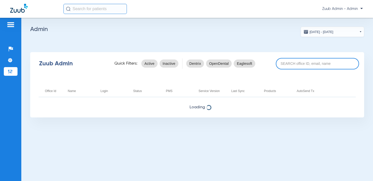
click at [316, 63] on input at bounding box center [317, 63] width 83 height 11
type input "f"
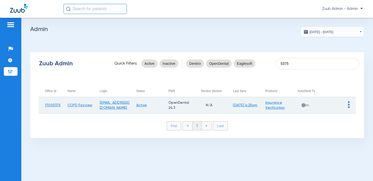
type input "5375"
click at [347, 104] on td at bounding box center [340, 105] width 32 height 16
click at [349, 104] on img at bounding box center [349, 104] width 2 height 7
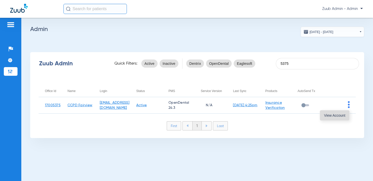
click at [335, 117] on button "View Account" at bounding box center [334, 115] width 29 height 10
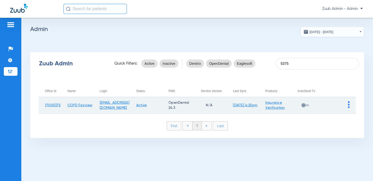
click at [349, 105] on img at bounding box center [349, 104] width 2 height 7
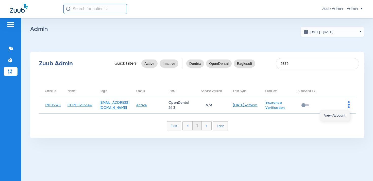
click at [339, 114] on span "View Account" at bounding box center [334, 115] width 21 height 4
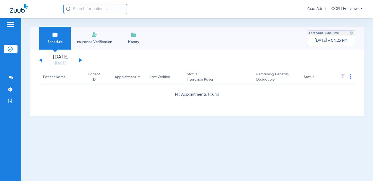
click at [80, 60] on button at bounding box center [80, 60] width 3 height 4
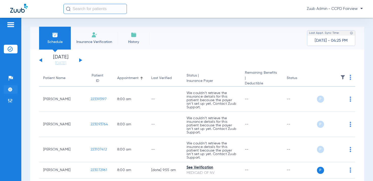
click at [11, 90] on img at bounding box center [10, 89] width 5 height 5
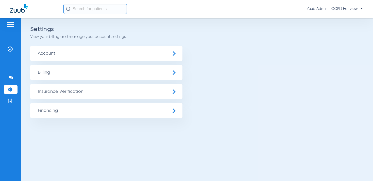
click at [61, 90] on span "Insurance Verification" at bounding box center [106, 91] width 152 height 15
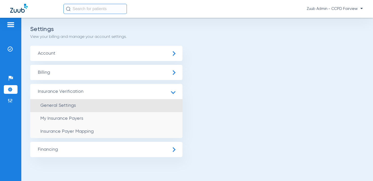
click at [64, 102] on li "General Settings" at bounding box center [106, 105] width 152 height 13
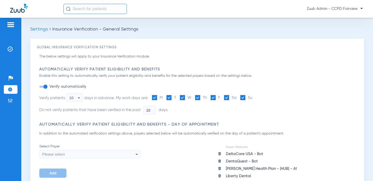
click at [76, 97] on div "10" at bounding box center [73, 97] width 8 height 9
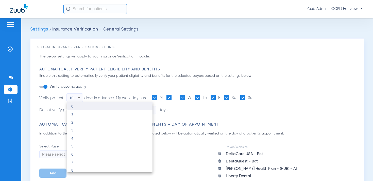
click at [78, 106] on mat-option "0" at bounding box center [109, 106] width 85 height 8
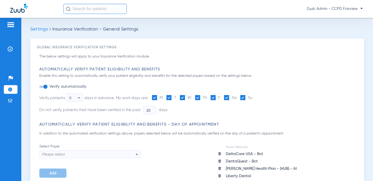
drag, startPoint x: 152, startPoint y: 109, endPoint x: 139, endPoint y: 109, distance: 12.9
click at [139, 109] on li "Do not verify patients that have been verified in the past 10 days." at bounding box center [145, 110] width 212 height 9
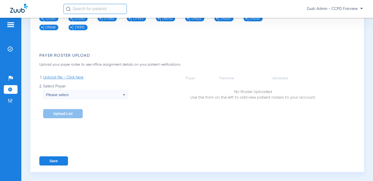
scroll to position [867, 0]
type input "0"
click at [51, 159] on button "Save" at bounding box center [53, 160] width 29 height 9
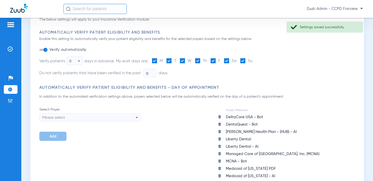
scroll to position [0, 0]
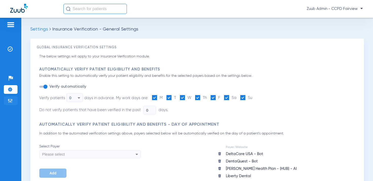
click at [9, 101] on img at bounding box center [10, 100] width 5 height 5
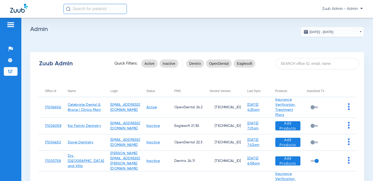
click at [289, 71] on div "Zuub Admin Quick Filters: Active Inactive Dentrix OpenDental Eaglesoft" at bounding box center [197, 63] width 334 height 20
click at [289, 64] on input at bounding box center [317, 63] width 83 height 11
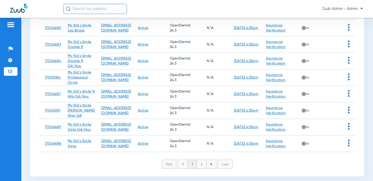
scroll to position [113, 0]
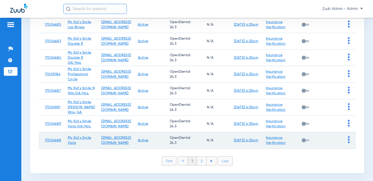
type input "my kid'"
click at [349, 141] on img at bounding box center [349, 139] width 2 height 7
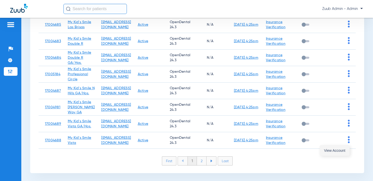
click at [336, 149] on span "View Account" at bounding box center [334, 150] width 21 height 4
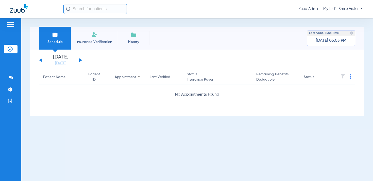
click at [80, 60] on button at bounding box center [80, 60] width 3 height 4
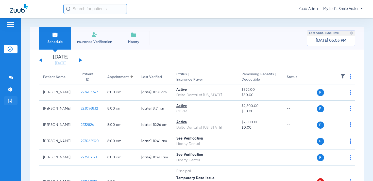
click at [10, 102] on img at bounding box center [10, 100] width 5 height 5
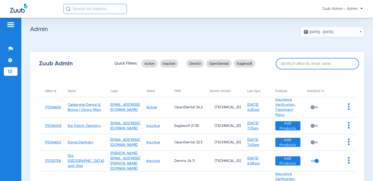
click at [307, 66] on input at bounding box center [317, 63] width 83 height 11
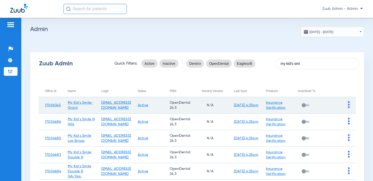
type input "my kid's smi"
click at [349, 106] on img at bounding box center [349, 104] width 2 height 7
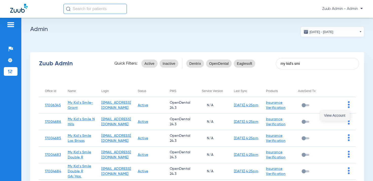
click at [336, 117] on button "View Account" at bounding box center [334, 115] width 29 height 10
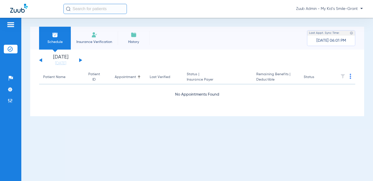
click at [80, 59] on button at bounding box center [80, 60] width 3 height 4
drag, startPoint x: 11, startPoint y: 100, endPoint x: 297, endPoint y: 9, distance: 300.7
click at [11, 100] on img at bounding box center [10, 100] width 5 height 5
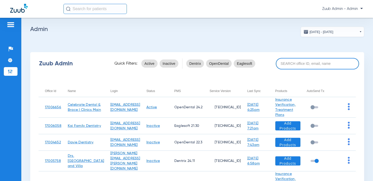
click at [323, 65] on input at bounding box center [317, 63] width 83 height 11
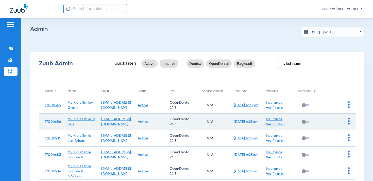
type input "my kid's smil"
click at [348, 120] on img at bounding box center [349, 120] width 2 height 7
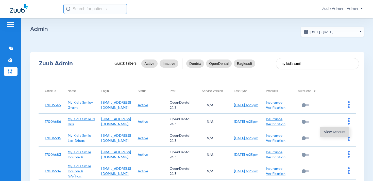
click at [334, 131] on span "View Account" at bounding box center [334, 132] width 21 height 4
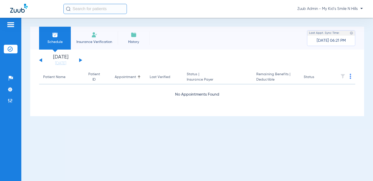
click at [80, 60] on button at bounding box center [80, 60] width 3 height 4
click at [13, 97] on li "Admin" at bounding box center [11, 100] width 14 height 9
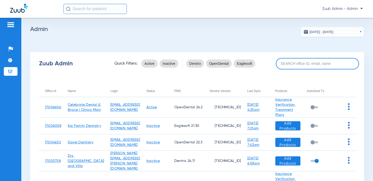
click at [318, 62] on input at bounding box center [317, 63] width 83 height 11
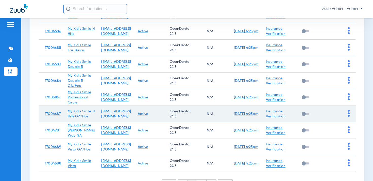
scroll to position [91, 0]
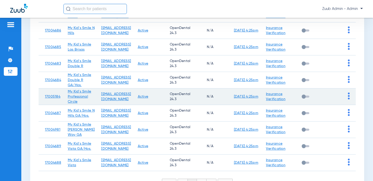
type input "my kid's sm"
click at [348, 98] on img at bounding box center [349, 95] width 2 height 7
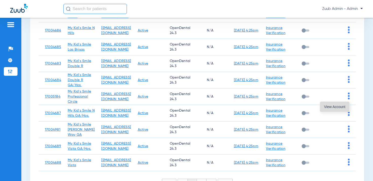
click at [333, 107] on span "View Account" at bounding box center [334, 107] width 21 height 4
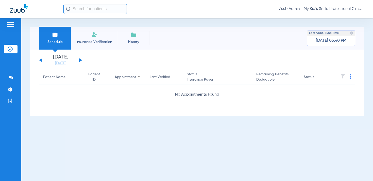
click at [80, 61] on button at bounding box center [80, 60] width 3 height 4
click at [12, 102] on img at bounding box center [10, 100] width 5 height 5
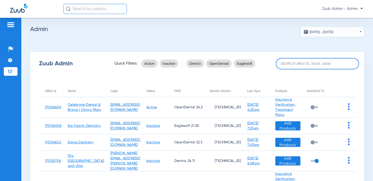
click at [301, 64] on input at bounding box center [317, 63] width 83 height 11
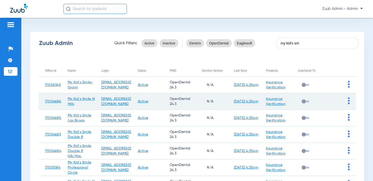
scroll to position [23, 0]
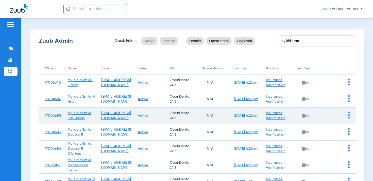
type input "my kid's sm"
click at [348, 115] on img at bounding box center [349, 114] width 2 height 7
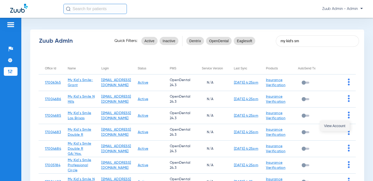
click at [326, 125] on span "View Account" at bounding box center [334, 126] width 21 height 4
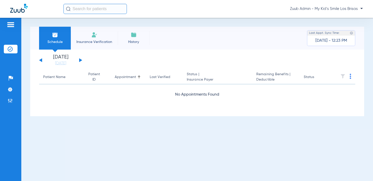
click at [80, 60] on button at bounding box center [80, 60] width 3 height 4
click at [12, 101] on img at bounding box center [10, 100] width 5 height 5
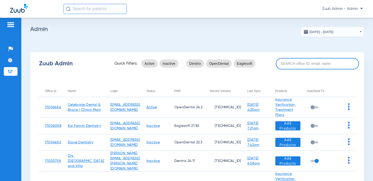
click at [292, 65] on input at bounding box center [317, 63] width 83 height 11
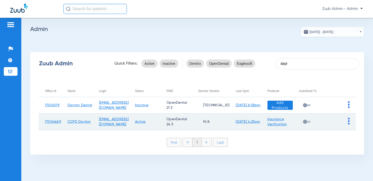
type input "dayt"
click at [349, 121] on img at bounding box center [349, 120] width 2 height 7
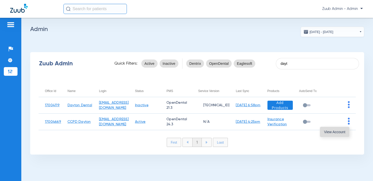
click at [341, 131] on span "View Account" at bounding box center [334, 132] width 21 height 4
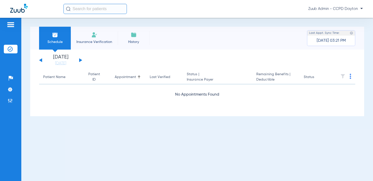
click at [80, 60] on button at bounding box center [80, 60] width 3 height 4
click at [8, 102] on img at bounding box center [10, 100] width 5 height 5
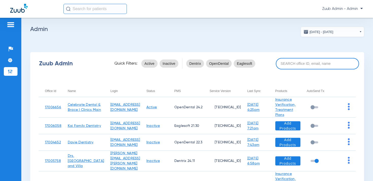
click at [322, 62] on input at bounding box center [317, 63] width 83 height 11
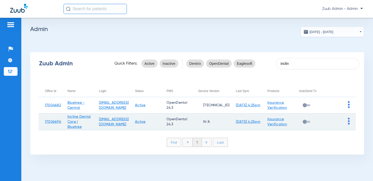
type input "inclin"
click at [348, 121] on img at bounding box center [349, 120] width 2 height 7
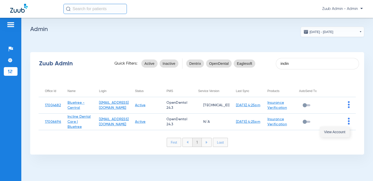
click at [337, 131] on span "View Account" at bounding box center [334, 132] width 21 height 4
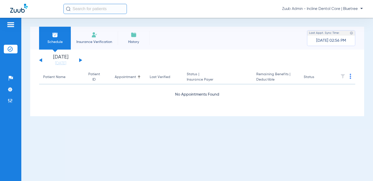
click at [80, 61] on button at bounding box center [80, 60] width 3 height 4
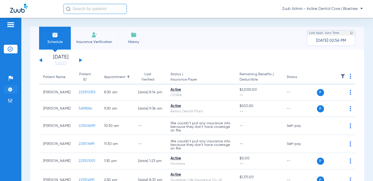
click at [10, 89] on img at bounding box center [10, 89] width 5 height 5
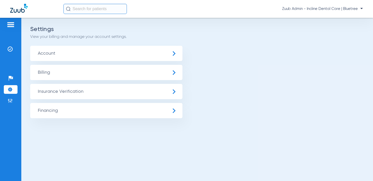
click at [78, 88] on span "Insurance Verification" at bounding box center [106, 91] width 152 height 15
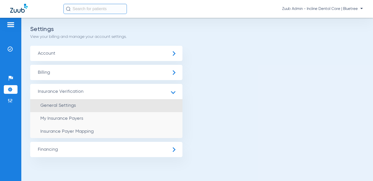
click at [72, 106] on span "General Settings" at bounding box center [58, 105] width 36 height 5
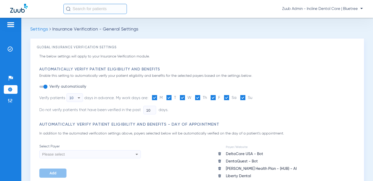
click at [74, 98] on div "10" at bounding box center [73, 97] width 8 height 9
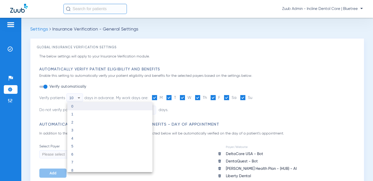
click at [74, 107] on mat-option "0" at bounding box center [109, 106] width 85 height 8
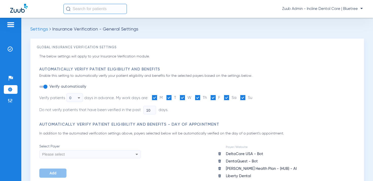
drag, startPoint x: 150, startPoint y: 110, endPoint x: 136, endPoint y: 109, distance: 14.2
click at [136, 109] on li "Do not verify patients that have been verified in the past 10 days." at bounding box center [145, 110] width 212 height 9
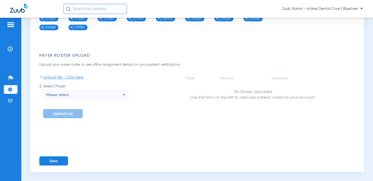
scroll to position [859, 0]
type input "0"
click at [48, 161] on button "Save" at bounding box center [53, 160] width 29 height 9
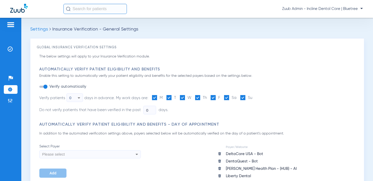
scroll to position [10, 0]
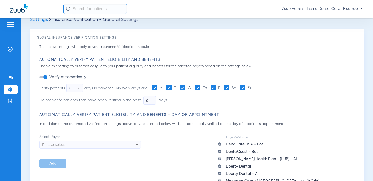
drag, startPoint x: 7, startPoint y: 97, endPoint x: 22, endPoint y: 9, distance: 89.6
click at [7, 97] on li "Admin" at bounding box center [11, 100] width 14 height 9
